Goal: Obtain resource: Download file/media

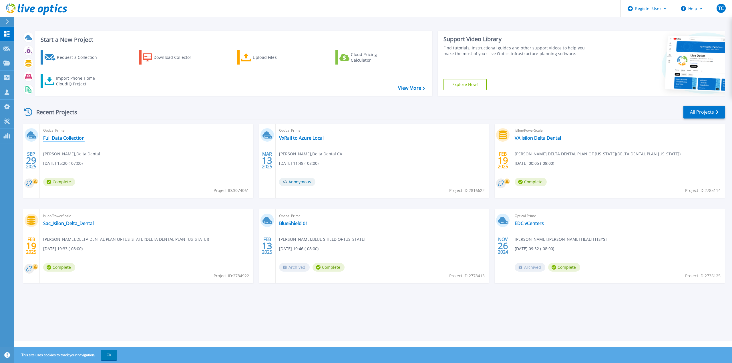
click at [65, 140] on link "Full Data Collection" at bounding box center [63, 138] width 41 height 6
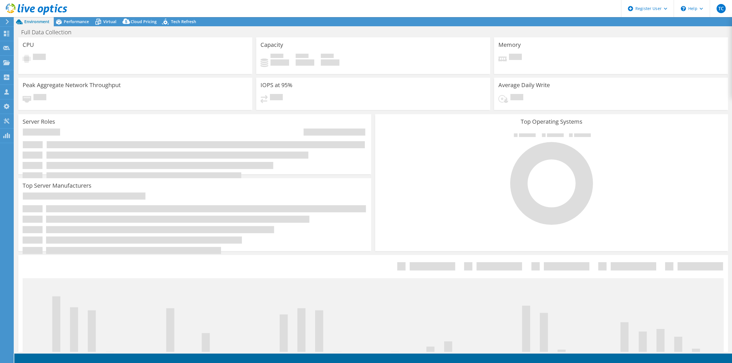
select select "USD"
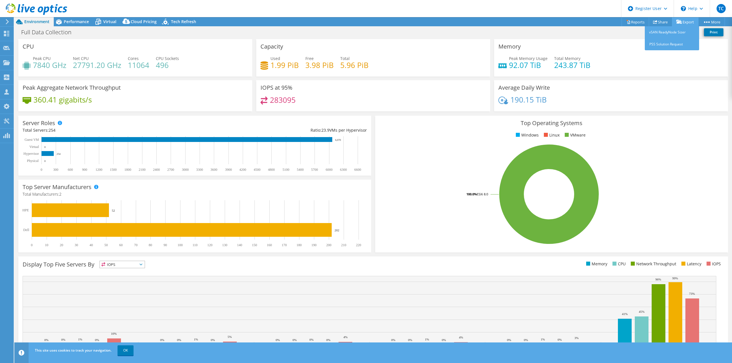
click at [684, 23] on link "Export" at bounding box center [685, 21] width 27 height 9
click at [71, 22] on span "Performance" at bounding box center [76, 21] width 25 height 5
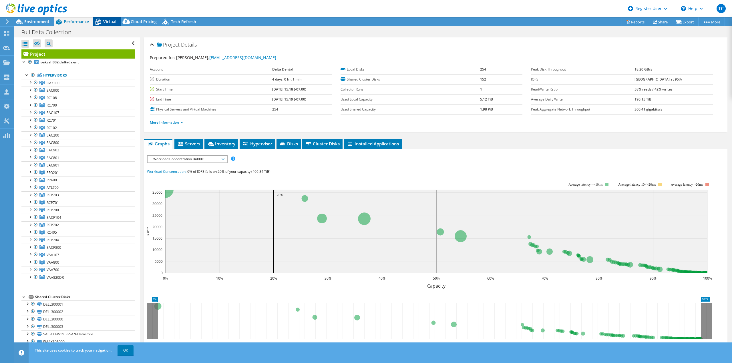
click at [109, 23] on span "Virtual" at bounding box center [109, 21] width 13 height 5
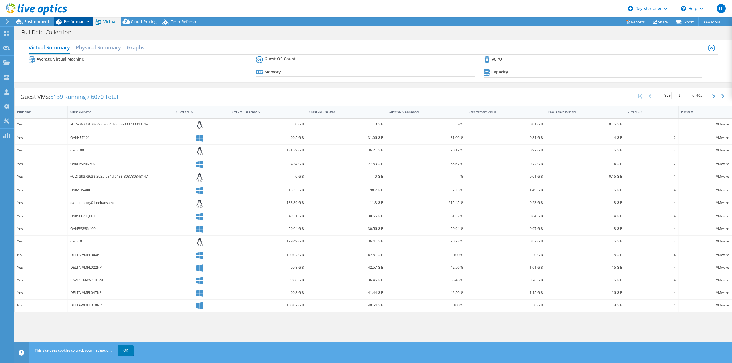
click at [77, 23] on span "Performance" at bounding box center [76, 21] width 25 height 5
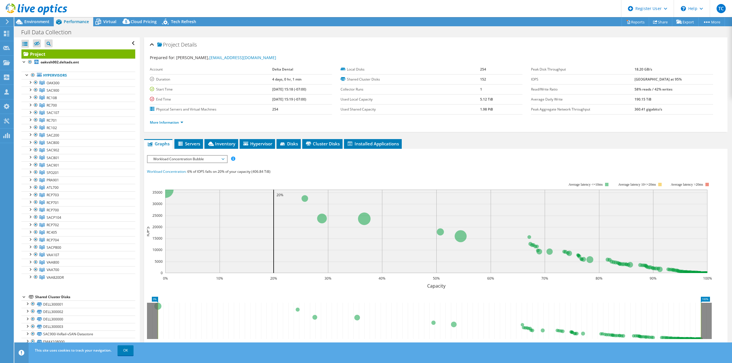
click at [26, 294] on div at bounding box center [24, 297] width 6 height 6
click at [638, 23] on link "Reports" at bounding box center [634, 21] width 27 height 9
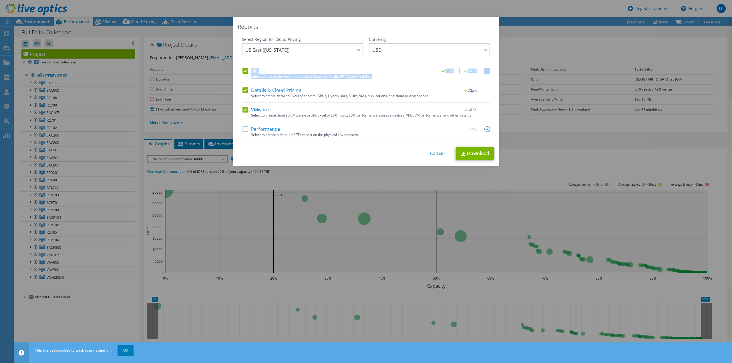
drag, startPoint x: 389, startPoint y: 81, endPoint x: 272, endPoint y: 69, distance: 117.5
click at [249, 69] on div "AIR .PPTX .XLSX Select to create the Automated Insight Report (AIR) with PPTX a…" at bounding box center [365, 75] width 247 height 15
click at [312, 67] on div "Select Region for Cloud Pricing Asia Pacific (Hong Kong) Asia Pacific (Mumbai) …" at bounding box center [302, 52] width 121 height 31
click at [244, 91] on label "Details & Cloud Pricing" at bounding box center [271, 90] width 59 height 6
click at [0, 0] on input "Details & Cloud Pricing" at bounding box center [0, 0] width 0 height 0
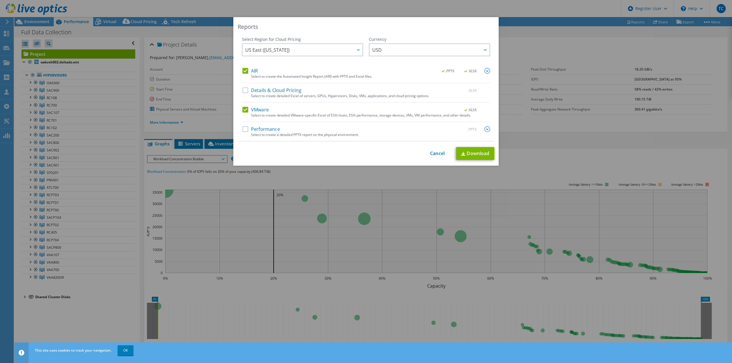
click at [243, 72] on label "AIR" at bounding box center [249, 71] width 15 height 6
click at [0, 0] on input "AIR" at bounding box center [0, 0] width 0 height 0
click at [469, 154] on link "Download" at bounding box center [475, 153] width 38 height 13
click at [435, 154] on link "Cancel" at bounding box center [437, 153] width 15 height 5
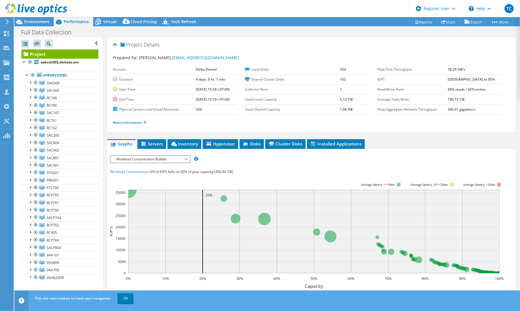
drag, startPoint x: 127, startPoint y: 299, endPoint x: 166, endPoint y: 310, distance: 40.3
click at [127, 299] on link "OK" at bounding box center [125, 298] width 16 height 10
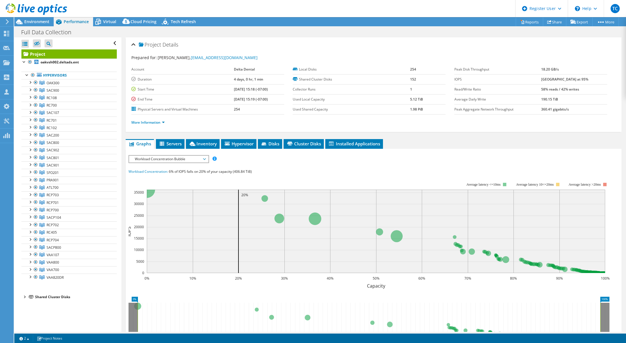
click at [215, 11] on header "TC Dell User Timothy Cutting Tim.Cutting@dell.com Dell My Profile Log Out \n He…" at bounding box center [313, 8] width 626 height 17
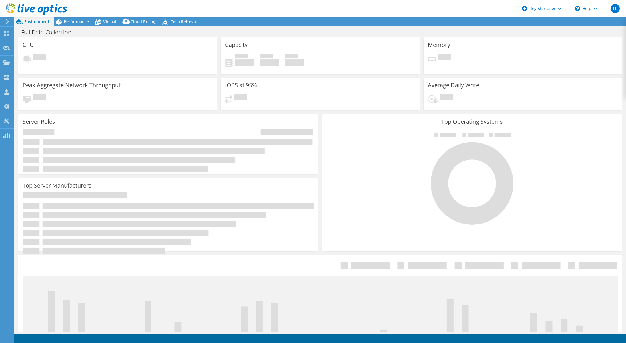
select select "USD"
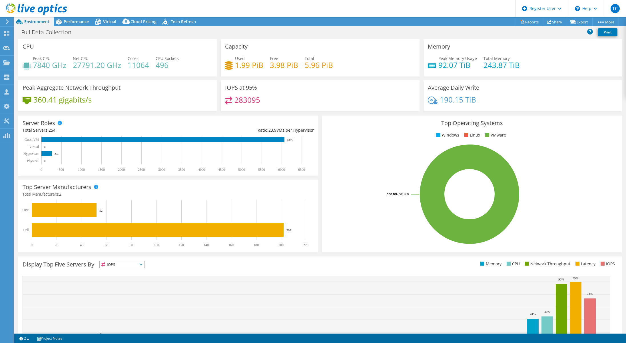
click at [377, 142] on div "Top Operating Systems Windows Linux VMware 100.0% ESXi 8.0" at bounding box center [472, 184] width 300 height 137
select select "USD"
